Goal: Information Seeking & Learning: Learn about a topic

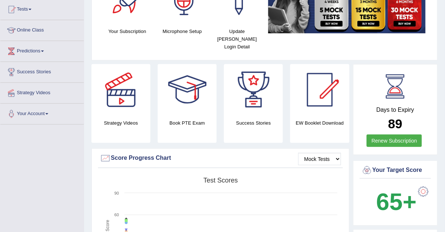
scroll to position [78, 0]
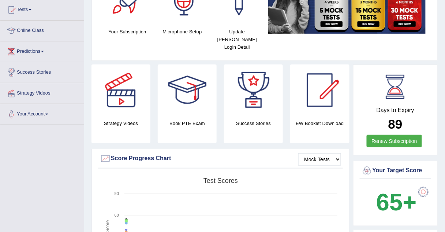
click at [112, 45] on div "Your Subscription Microphone Setup Update Pearson Login Detail" at bounding box center [264, 15] width 333 height 84
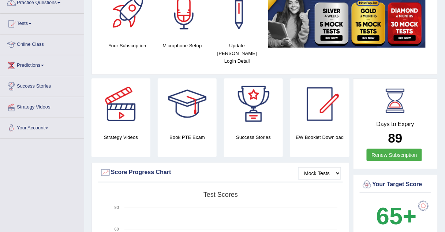
scroll to position [12, 0]
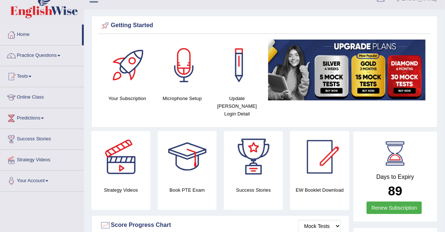
click at [45, 56] on link "Practice Questions" at bounding box center [41, 54] width 83 height 18
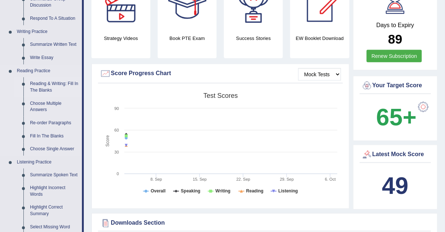
scroll to position [164, 0]
click at [43, 85] on link "Reading & Writing: Fill In The Blanks" at bounding box center [54, 86] width 55 height 19
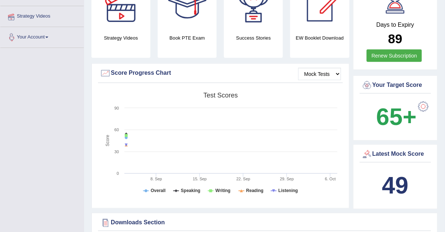
scroll to position [189, 0]
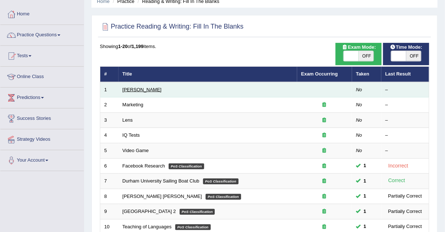
scroll to position [25, 0]
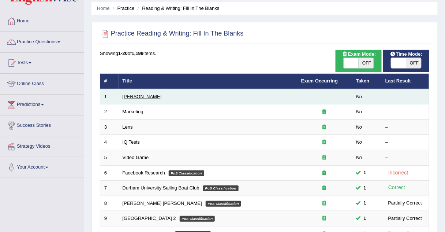
click at [130, 95] on link "Estee Lauder" at bounding box center [142, 96] width 39 height 5
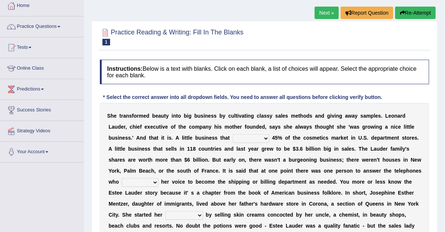
scroll to position [41, 0]
click at [233, 139] on select "has controls makes maintains" at bounding box center [251, 138] width 37 height 9
select select "maintains"
click at [233, 134] on select "has controls makes maintains" at bounding box center [251, 138] width 37 height 9
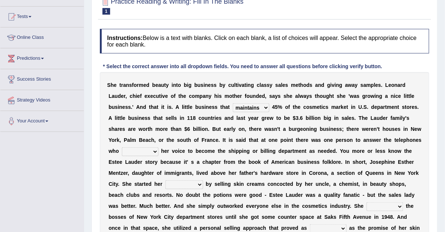
scroll to position [72, 0]
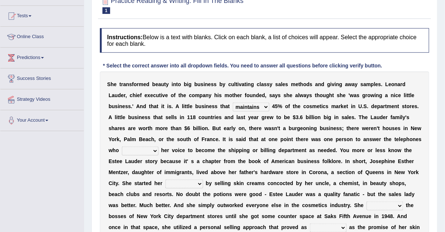
click at [158, 146] on select "switched changed raised used" at bounding box center [140, 150] width 37 height 9
select select "changed"
click at [158, 146] on select "switched changed raised used" at bounding box center [140, 150] width 37 height 9
click at [203, 179] on select "job institute companion enterprise" at bounding box center [184, 183] width 38 height 9
select select "job"
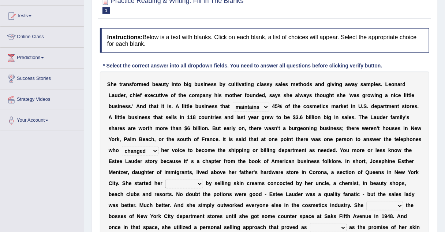
click at [203, 179] on select "job institute companion enterprise" at bounding box center [184, 183] width 38 height 9
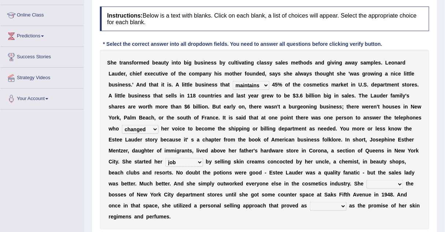
scroll to position [94, 0]
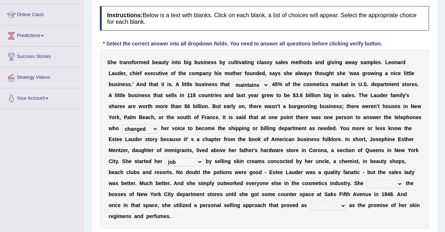
click at [367, 182] on select "stated bridged stalked heaved" at bounding box center [385, 183] width 37 height 9
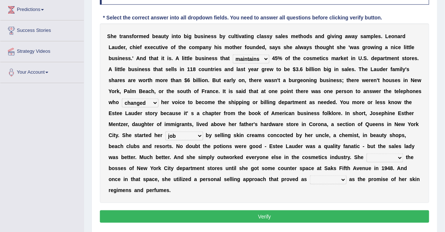
scroll to position [120, 0]
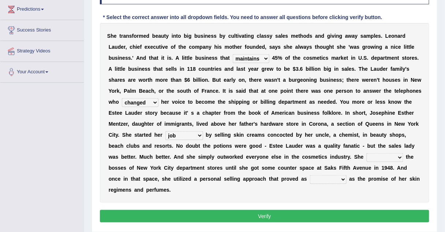
click at [367, 154] on select "stated bridged stalked heaved" at bounding box center [385, 157] width 37 height 9
select select "stated"
click at [367, 153] on select "stated bridged stalked heaved" at bounding box center [385, 157] width 37 height 9
click at [367, 157] on select "stated bridged stalked heaved" at bounding box center [385, 157] width 37 height 9
click at [342, 175] on select "potent ruthless potential expensive" at bounding box center [328, 179] width 37 height 9
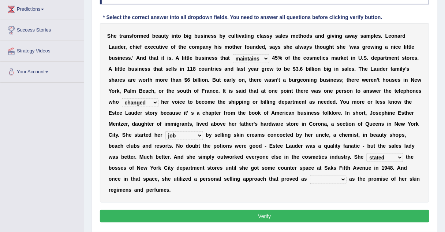
select select "expensive"
click at [323, 175] on select "potent ruthless potential expensive" at bounding box center [328, 179] width 37 height 9
click at [324, 210] on button "Verify" at bounding box center [264, 216] width 329 height 12
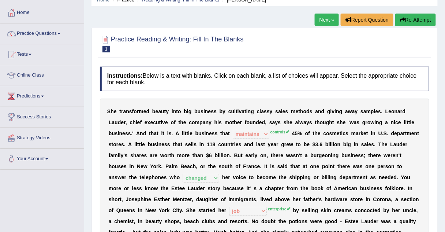
scroll to position [0, 0]
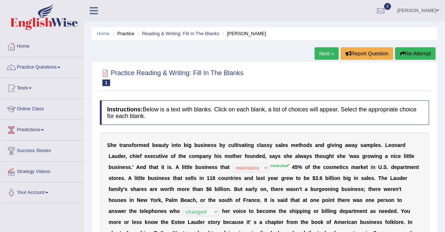
click at [325, 52] on link "Next »" at bounding box center [327, 53] width 24 height 12
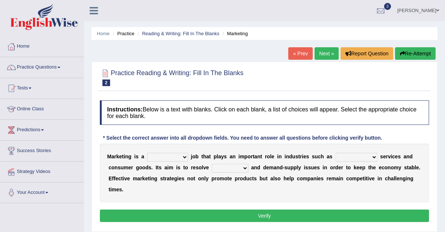
click at [168, 156] on select "professional flexible parochial descriptive" at bounding box center [167, 157] width 41 height 9
select select "descriptive"
click at [147, 153] on select "professional flexible parochial descriptive" at bounding box center [167, 157] width 41 height 9
click at [341, 155] on select "civil financial conventional foremost" at bounding box center [356, 157] width 42 height 9
select select "financial"
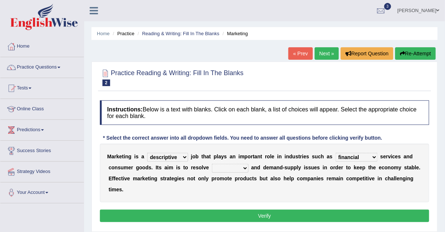
click at [335, 153] on select "civil financial conventional foremost" at bounding box center [356, 157] width 42 height 9
click at [212, 164] on select "imbalance excess symmetry budget" at bounding box center [230, 168] width 37 height 9
select select "budget"
click at [212, 164] on select "imbalance excess symmetry budget" at bounding box center [230, 168] width 37 height 9
click at [199, 209] on button "Verify" at bounding box center [264, 215] width 329 height 12
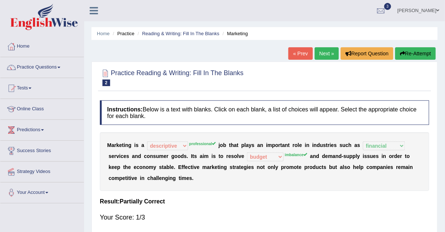
click at [319, 53] on link "Next »" at bounding box center [327, 53] width 24 height 12
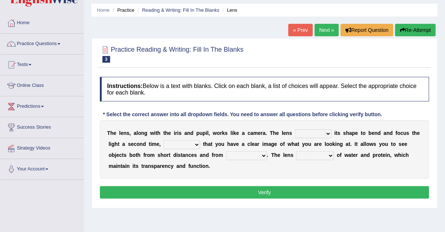
scroll to position [25, 0]
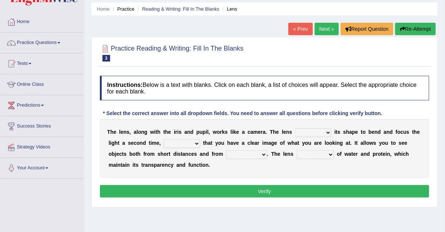
click at [295, 133] on select "adjusts shows selects presents" at bounding box center [313, 132] width 37 height 9
select select "adjusts"
click at [295, 128] on select "adjusts shows selects presents" at bounding box center [313, 132] width 37 height 9
click at [164, 146] on select "ensures to ensure ensure ensured" at bounding box center [182, 143] width 37 height 9
select select "ensure"
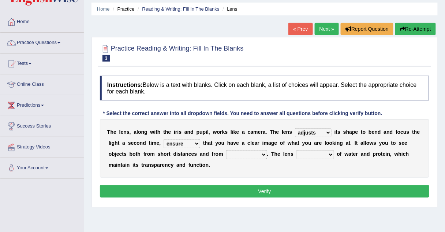
click at [164, 139] on select "ensures to ensure ensure ensured" at bounding box center [182, 143] width 37 height 9
click at [226, 154] on select "far away in between further apart all along" at bounding box center [246, 154] width 41 height 9
select select "far away"
click at [226, 150] on select "far away in between further apart all along" at bounding box center [246, 154] width 41 height 9
click at [296, 156] on select "constitutes comprises composes consists" at bounding box center [315, 154] width 38 height 9
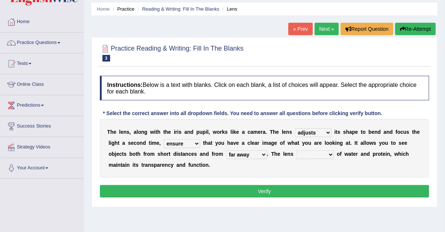
select select "consists"
click at [296, 150] on select "constitutes comprises composes consists" at bounding box center [315, 154] width 38 height 9
click at [263, 191] on button "Verify" at bounding box center [264, 191] width 329 height 12
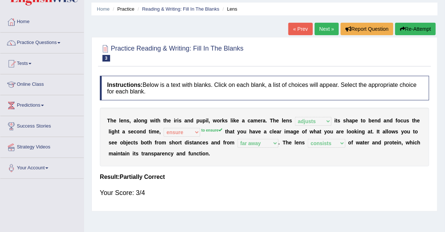
click at [327, 26] on link "Next »" at bounding box center [327, 29] width 24 height 12
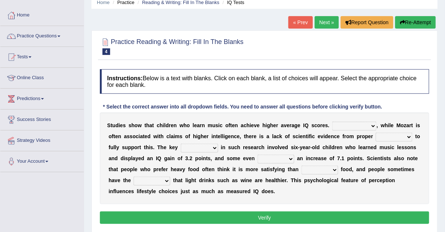
scroll to position [31, 0]
click at [332, 124] on select "However Therefore Consequently While" at bounding box center [354, 125] width 44 height 9
select select "Therefore"
click at [332, 121] on select "However Therefore Consequently While" at bounding box center [354, 125] width 44 height 9
click at [376, 138] on select "test tests testing tested" at bounding box center [394, 136] width 37 height 9
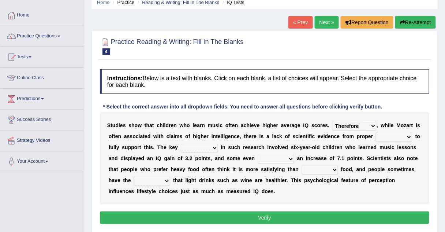
select select "test"
click at [376, 132] on select "test tests testing tested" at bounding box center [394, 136] width 37 height 9
click at [181, 145] on select "process goal implication odd" at bounding box center [199, 147] width 37 height 9
select select "process"
click at [181, 143] on select "process goal implication odd" at bounding box center [199, 147] width 37 height 9
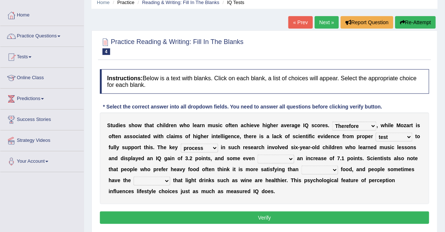
click at [181, 148] on select "process goal implication odd" at bounding box center [199, 147] width 37 height 9
click at [258, 160] on select "exhibited taught learned threatened" at bounding box center [276, 158] width 37 height 9
click at [258, 154] on select "exhibited taught learned threatened" at bounding box center [276, 158] width 37 height 9
click at [258, 158] on select "exhibited taught learned threatened" at bounding box center [276, 158] width 37 height 9
select select "exhibited"
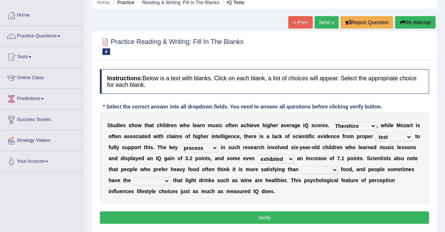
click at [258, 154] on select "exhibited taught learned threatened" at bounding box center [276, 158] width 37 height 9
click at [301, 167] on select "choosy lighter cushiony spooky" at bounding box center [319, 169] width 37 height 9
select select "lighter"
click at [301, 165] on select "choosy lighter cushiony spooky" at bounding box center [319, 169] width 37 height 9
click at [170, 176] on select "illusion sight anecdote intention" at bounding box center [152, 180] width 37 height 9
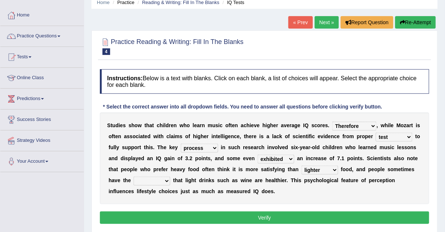
select select "sight"
click at [170, 176] on select "illusion sight anecdote intention" at bounding box center [152, 180] width 37 height 9
click at [327, 217] on button "Verify" at bounding box center [264, 217] width 329 height 12
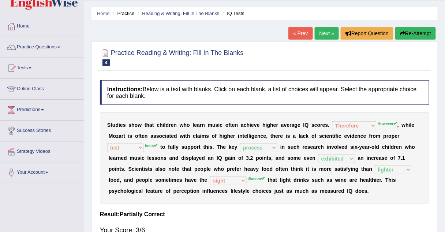
scroll to position [0, 0]
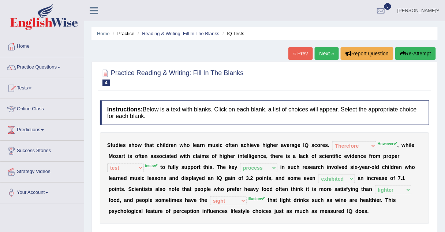
click at [325, 50] on link "Next »" at bounding box center [327, 53] width 24 height 12
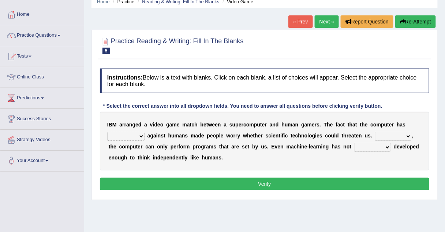
scroll to position [34, 0]
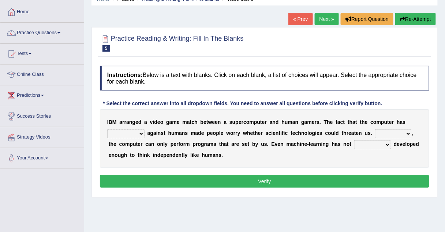
click at [132, 137] on select "competed fought acted challenged" at bounding box center [125, 133] width 37 height 9
select select "challenged"
click at [107, 129] on select "competed fought acted challenged" at bounding box center [125, 133] width 37 height 9
click at [375, 130] on select "Moreover However Thus So" at bounding box center [393, 133] width 37 height 9
select select "Moreover"
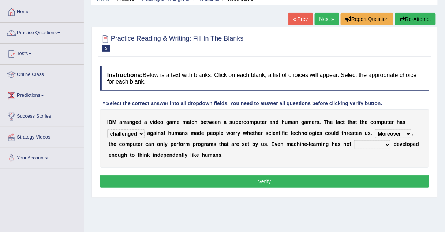
click at [375, 129] on select "Moreover However Thus So" at bounding box center [393, 133] width 37 height 9
click at [354, 145] on select "yet still only just" at bounding box center [372, 144] width 37 height 9
select select "only"
click at [354, 140] on select "yet still only just" at bounding box center [372, 144] width 37 height 9
click at [309, 179] on button "Verify" at bounding box center [264, 181] width 329 height 12
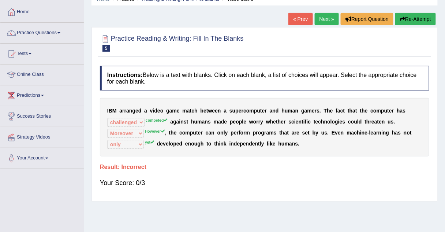
click at [330, 16] on link "Next »" at bounding box center [327, 19] width 24 height 12
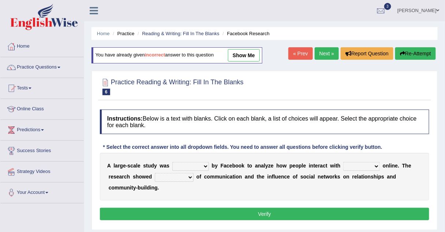
click at [196, 166] on select "surveyed had asked made" at bounding box center [190, 166] width 37 height 9
select select "surveyed"
click at [172, 162] on select "surveyed had asked made" at bounding box center [190, 166] width 37 height 9
click at [343, 165] on select "together all each other another" at bounding box center [361, 166] width 37 height 9
select select "together"
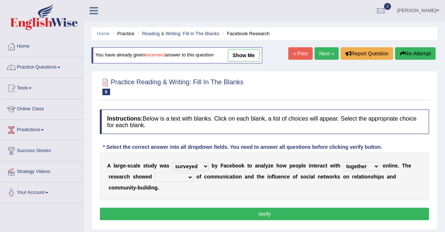
click at [343, 162] on select "together all each other another" at bounding box center [361, 166] width 37 height 9
click at [155, 177] on select "advantages standards fellowships patterns" at bounding box center [174, 177] width 39 height 9
select select "advantages"
click at [155, 173] on select "advantages standards fellowships patterns" at bounding box center [174, 177] width 39 height 9
click at [158, 207] on button "Verify" at bounding box center [264, 213] width 329 height 12
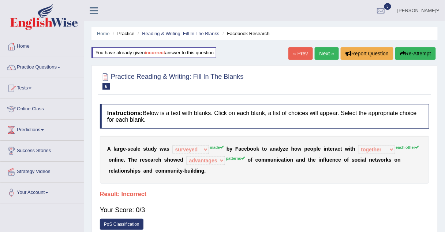
click at [323, 54] on link "Next »" at bounding box center [327, 53] width 24 height 12
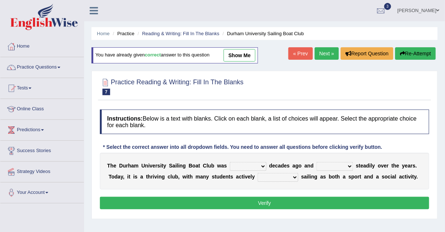
click at [232, 164] on select "found fund founded find" at bounding box center [248, 166] width 37 height 9
select select "founded"
click at [230, 162] on select "found fund founded find" at bounding box center [248, 166] width 37 height 9
click at [316, 165] on select "grow growing has grown grown" at bounding box center [334, 166] width 37 height 9
select select "growing"
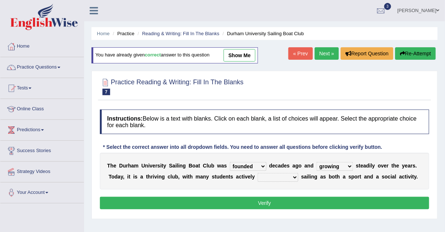
click at [316, 162] on select "grow growing has grown grown" at bounding box center [334, 166] width 37 height 9
click at [258, 176] on select "enjoy enjoyed are enjoying enjoying" at bounding box center [278, 177] width 41 height 9
select select "are enjoying"
click at [258, 173] on select "enjoy enjoyed are enjoying enjoying" at bounding box center [278, 177] width 41 height 9
click at [245, 210] on div "Instructions: Below is a text with blanks. Click on each blank, a list of choic…" at bounding box center [264, 160] width 333 height 109
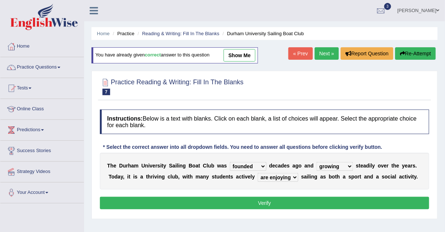
click at [246, 203] on button "Verify" at bounding box center [264, 202] width 329 height 12
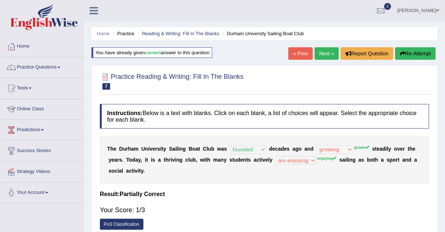
click at [319, 48] on link "Next »" at bounding box center [327, 53] width 24 height 12
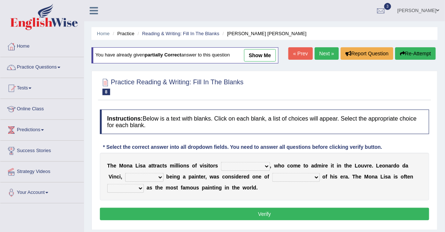
click at [23, 69] on link "Practice Questions" at bounding box center [41, 66] width 83 height 18
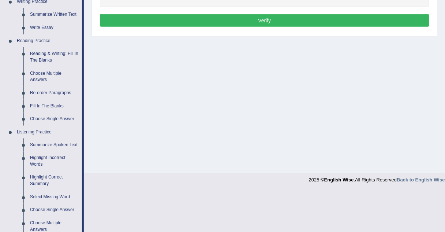
scroll to position [192, 0]
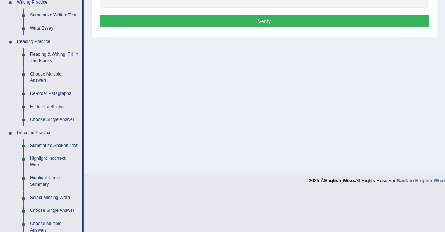
click at [40, 72] on link "Choose Multiple Answers" at bounding box center [54, 77] width 55 height 19
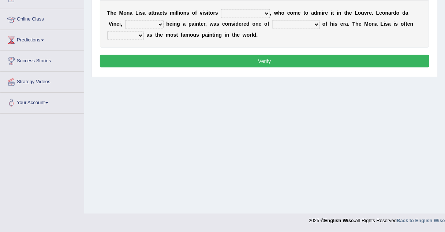
scroll to position [134, 0]
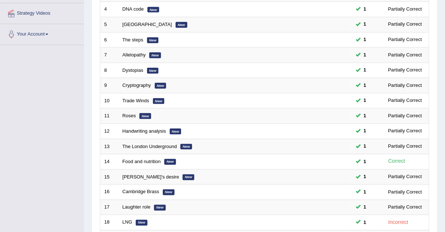
scroll to position [249, 0]
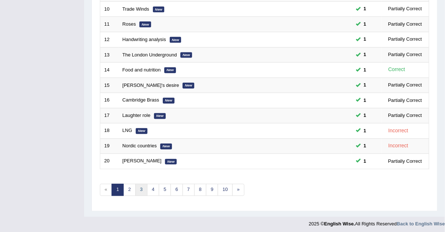
click at [141, 189] on link "3" at bounding box center [141, 190] width 12 height 12
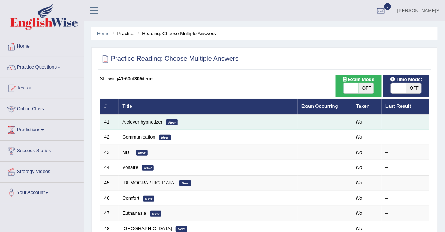
click at [131, 122] on link "A clever hypnotizer" at bounding box center [143, 121] width 40 height 5
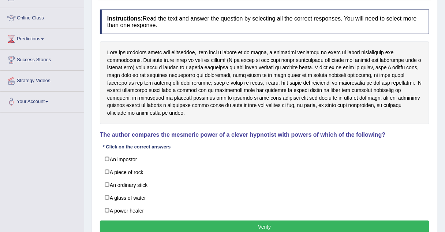
scroll to position [91, 0]
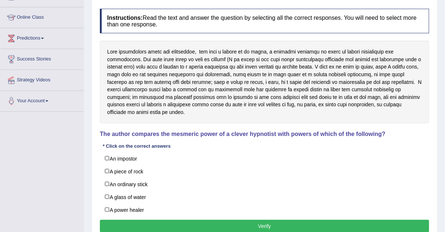
click at [136, 136] on h4 "The author compares the mesmeric power of a clever hypnotist with powers of whi…" at bounding box center [264, 134] width 329 height 7
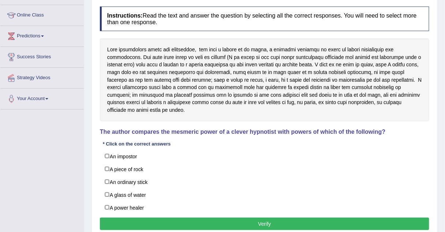
scroll to position [95, 0]
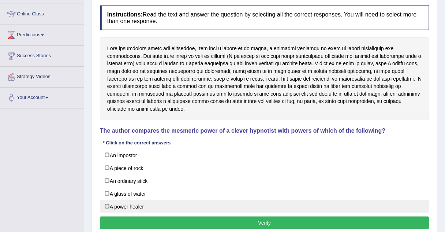
click at [108, 204] on label "A power healer" at bounding box center [264, 205] width 329 height 13
checkbox input "true"
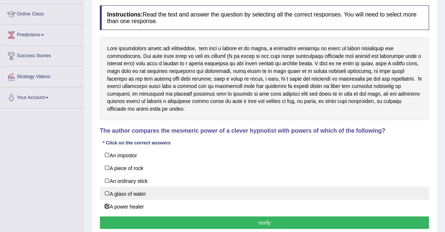
click at [108, 195] on label "A glass of water" at bounding box center [264, 193] width 329 height 13
checkbox input "true"
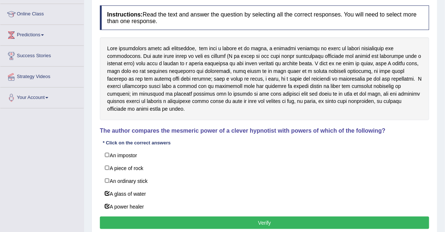
click at [146, 222] on button "Verify" at bounding box center [264, 222] width 329 height 12
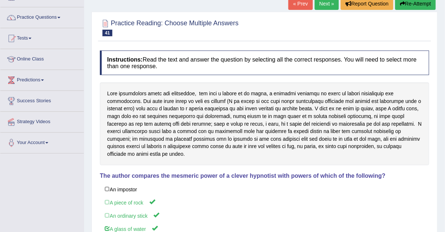
scroll to position [49, 0]
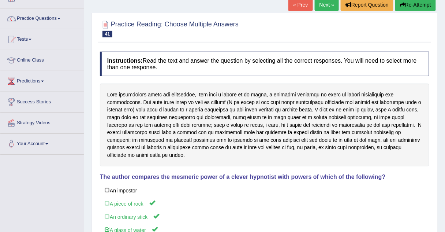
click at [319, 3] on link "Next »" at bounding box center [327, 5] width 24 height 12
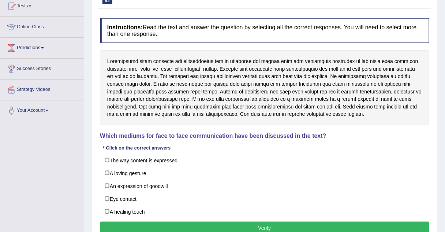
scroll to position [89, 0]
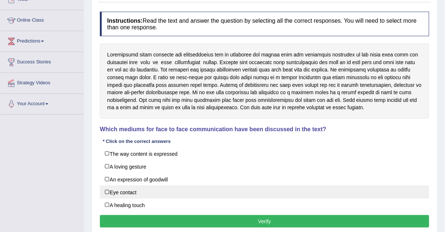
click at [106, 188] on label "Eye contact" at bounding box center [264, 191] width 329 height 13
checkbox input "true"
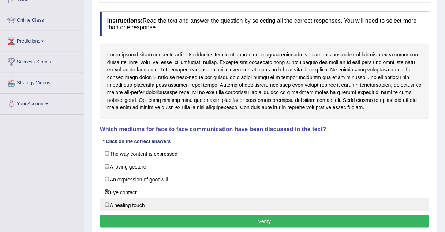
click at [107, 203] on label "A healing touch" at bounding box center [264, 204] width 329 height 13
checkbox input "true"
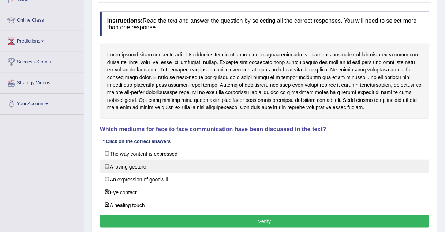
click at [105, 164] on label "A loving gesture" at bounding box center [264, 165] width 329 height 13
checkbox input "true"
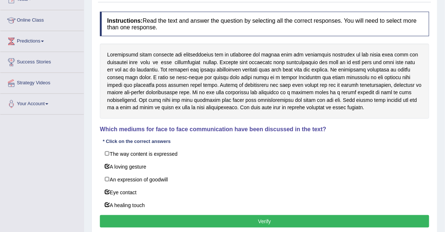
click at [118, 215] on button "Verify" at bounding box center [264, 221] width 329 height 12
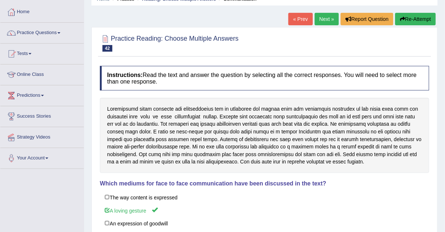
scroll to position [0, 0]
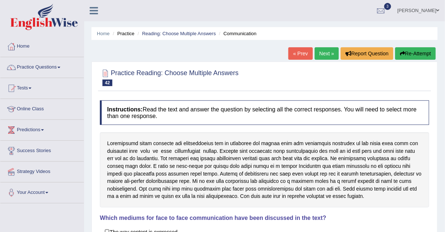
click at [319, 53] on link "Next »" at bounding box center [327, 53] width 24 height 12
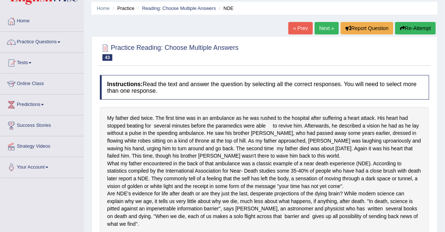
scroll to position [16, 0]
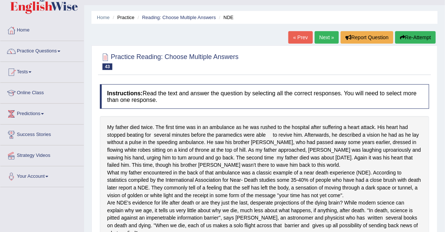
click at [319, 36] on link "Next »" at bounding box center [327, 37] width 24 height 12
